Goal: Task Accomplishment & Management: Manage account settings

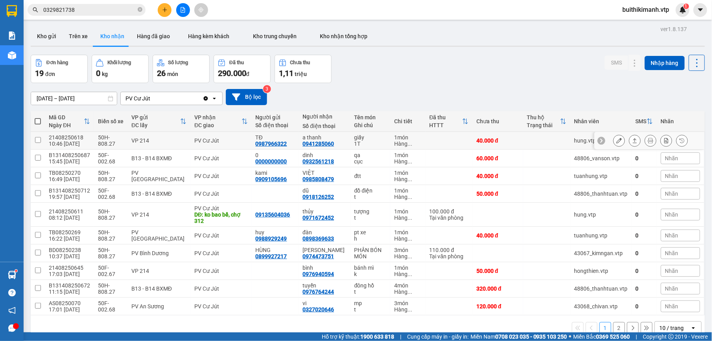
scroll to position [36, 0]
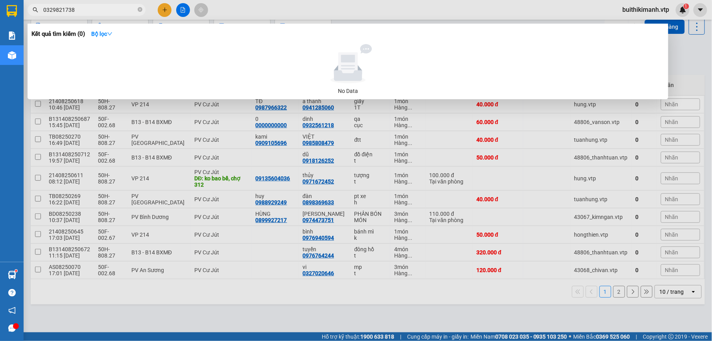
drag, startPoint x: 87, startPoint y: 12, endPoint x: 41, endPoint y: 6, distance: 46.8
click at [41, 6] on span "0329821738" at bounding box center [87, 10] width 118 height 12
drag, startPoint x: 84, startPoint y: 7, endPoint x: 38, endPoint y: 8, distance: 46.1
click at [38, 8] on span "0989613583" at bounding box center [87, 10] width 118 height 12
type input "0989613583"
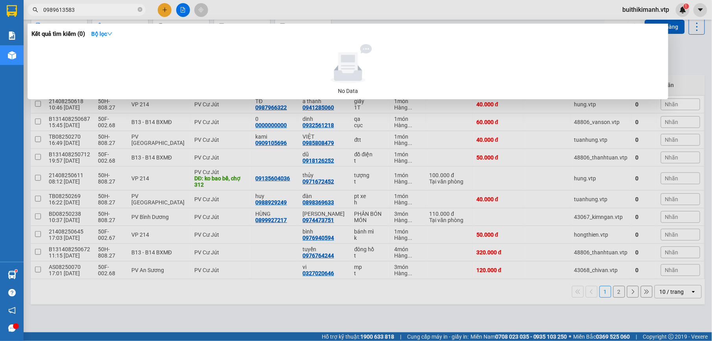
click at [120, 137] on div at bounding box center [356, 170] width 712 height 341
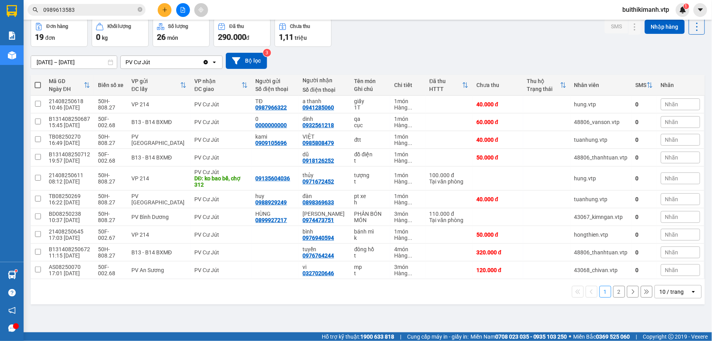
click at [614, 298] on button "2" at bounding box center [620, 292] width 12 height 12
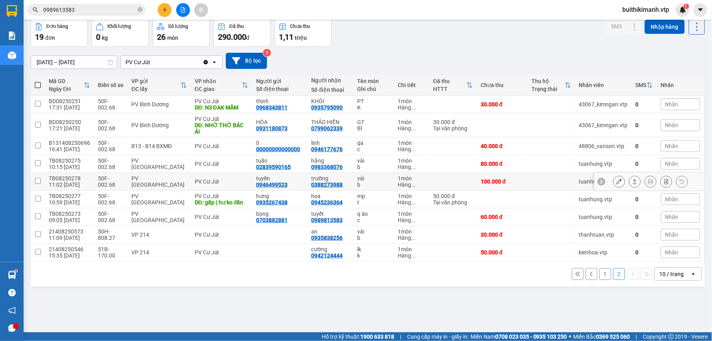
scroll to position [0, 0]
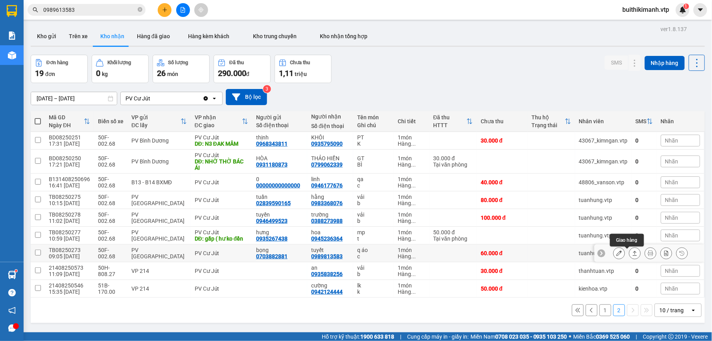
click at [631, 254] on button at bounding box center [635, 253] width 11 height 14
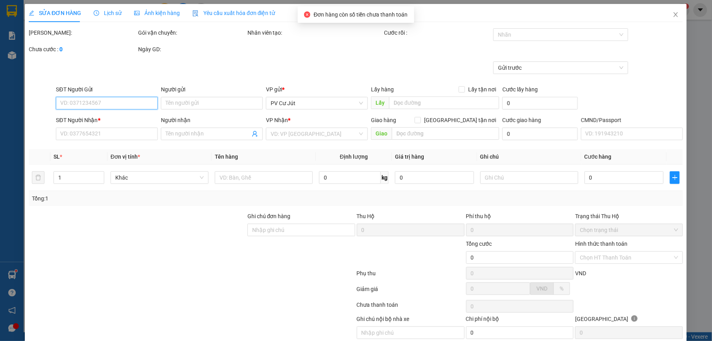
type input "0703882881"
type input "bọng"
type input "0989813583"
type input "tuyết"
type input "60.000"
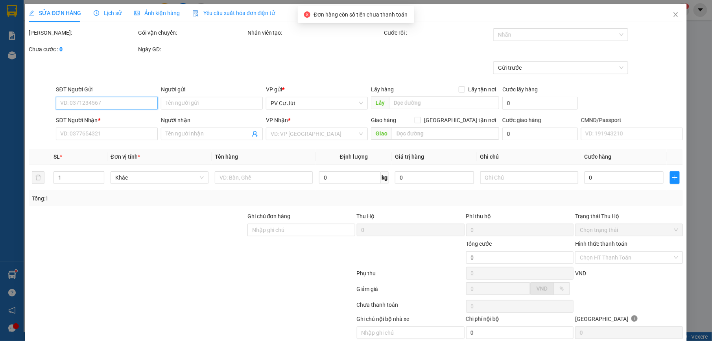
type input "60.000"
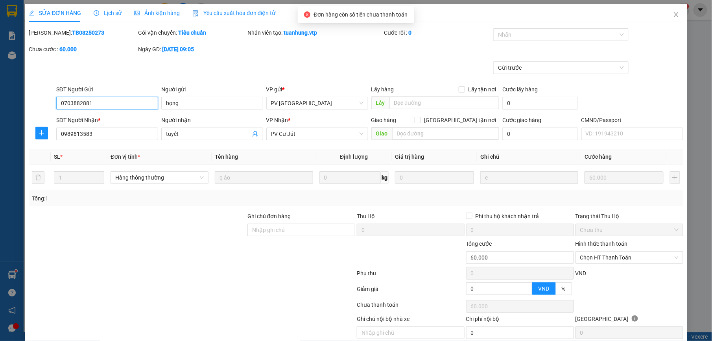
type input "3.000"
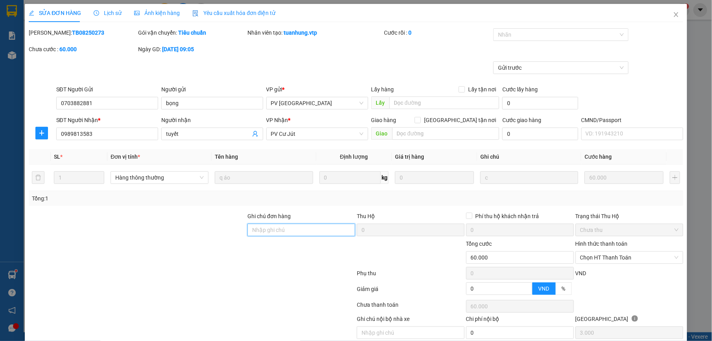
click at [268, 230] on input "Ghi chú đơn hàng" at bounding box center [302, 230] width 108 height 13
click at [605, 257] on span "Chọn HT Thanh Toán" at bounding box center [630, 258] width 98 height 12
type input "ck 6868 60k 11h37 1508"
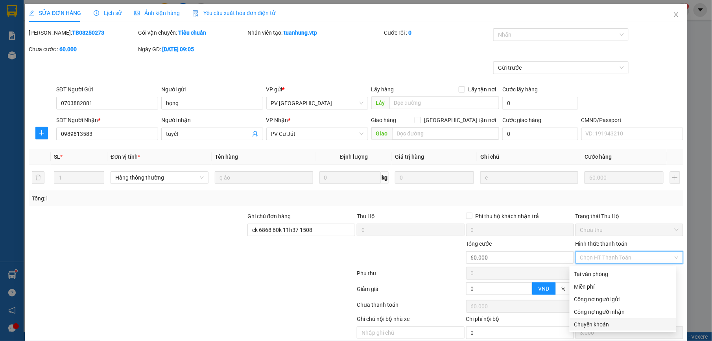
click at [600, 324] on div "Chuyển khoản" at bounding box center [623, 324] width 97 height 9
type input "0"
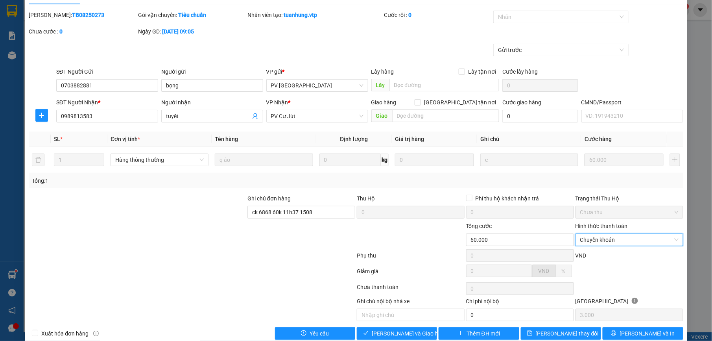
scroll to position [33, 0]
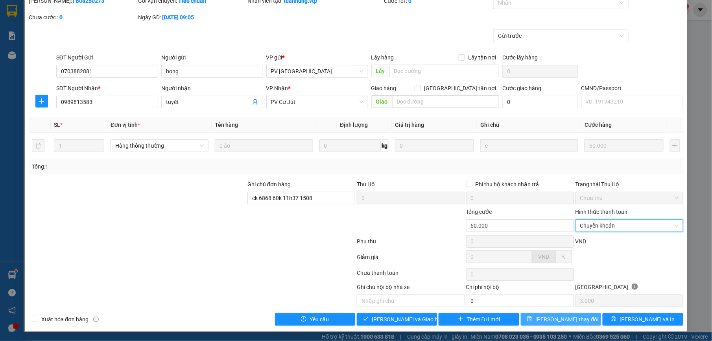
click at [562, 322] on span "[PERSON_NAME] thay đổi" at bounding box center [567, 319] width 63 height 9
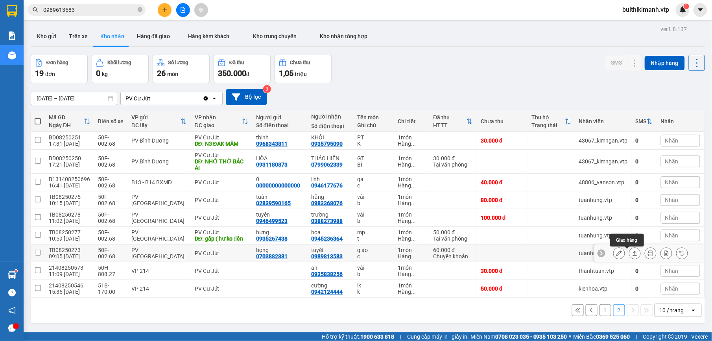
click at [633, 256] on icon at bounding box center [636, 253] width 6 height 6
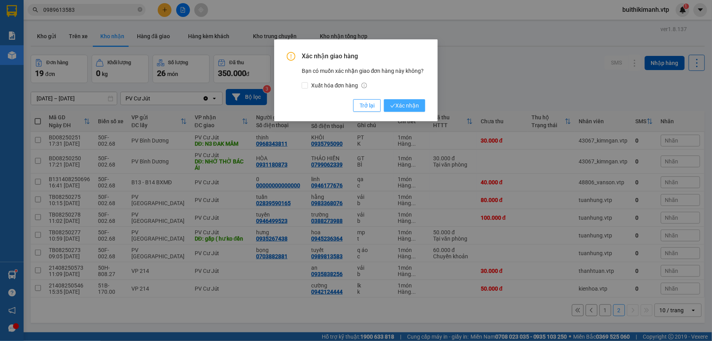
click at [409, 99] on button "Xác nhận" at bounding box center [404, 105] width 41 height 13
